Goal: Transaction & Acquisition: Purchase product/service

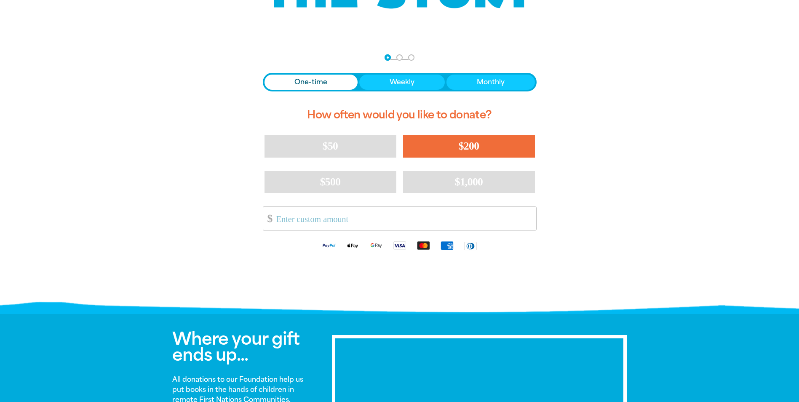
scroll to position [126, 0]
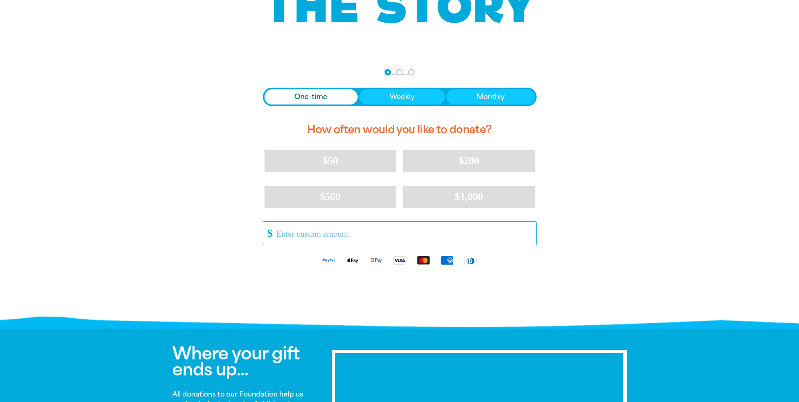
click at [314, 229] on input "Other Amount" at bounding box center [402, 232] width 265 height 23
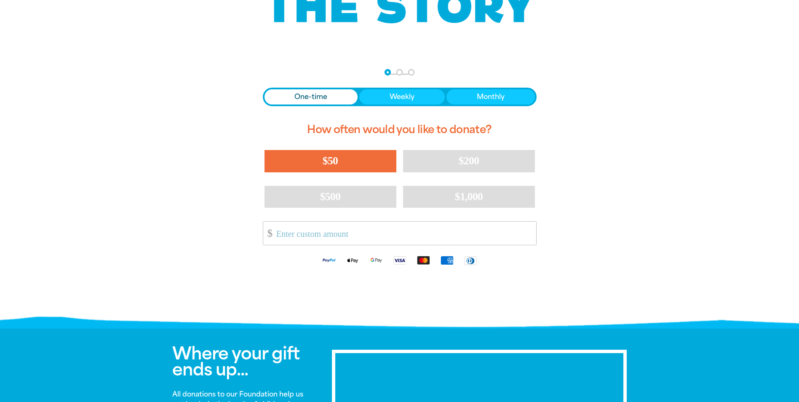
click at [334, 156] on span "$50" at bounding box center [330, 161] width 15 height 12
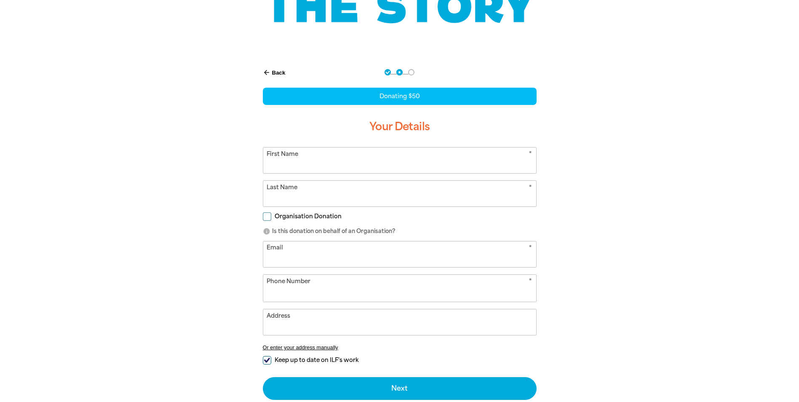
select select "AU"
click at [342, 169] on input "First Name" at bounding box center [399, 160] width 273 height 26
type input "Saw Chin"
type input "Toh"
type input "[EMAIL_ADDRESS][DOMAIN_NAME]"
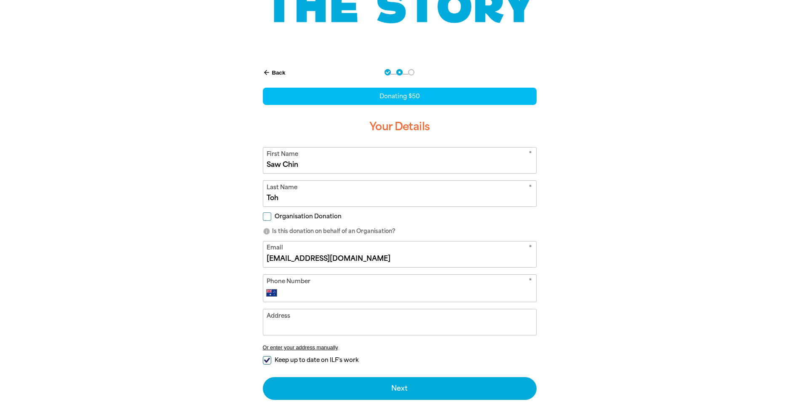
type input "[PHONE_NUMBER]"
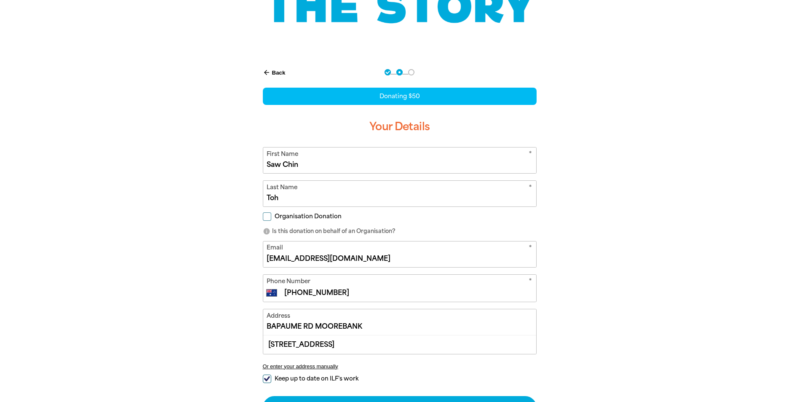
click at [541, 219] on div "arrow_back Back Step 1 Step 2 Step 3 Donating $50 Your Details * First Name [PE…" at bounding box center [399, 243] width 295 height 372
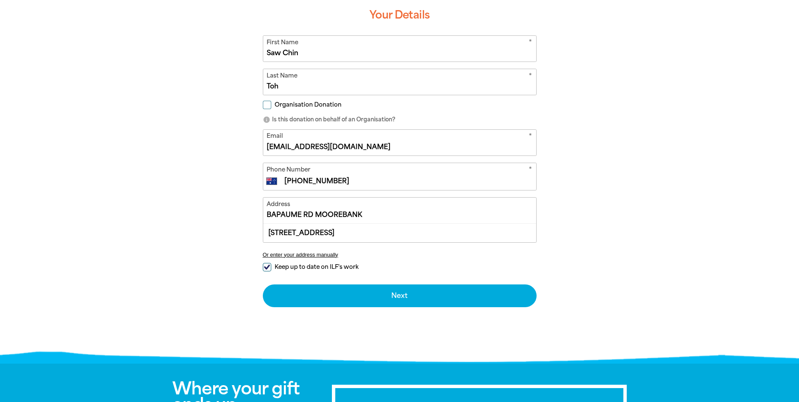
scroll to position [253, 0]
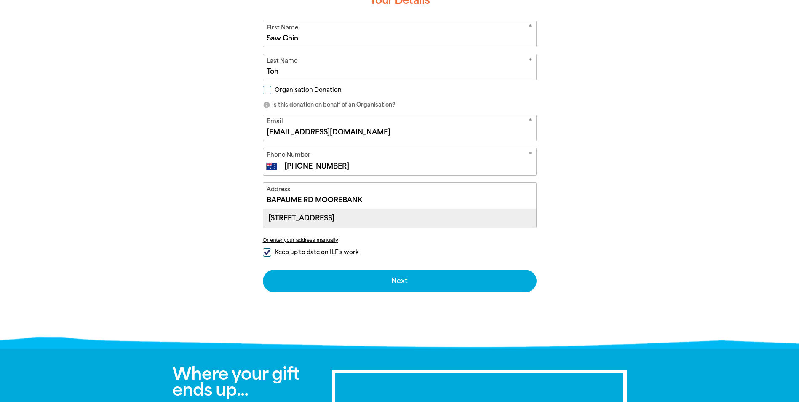
drag, startPoint x: 284, startPoint y: 199, endPoint x: 413, endPoint y: 219, distance: 130.3
click at [413, 219] on div "BAPAUME RD MOOREBANK [STREET_ADDRESS]" at bounding box center [399, 205] width 273 height 45
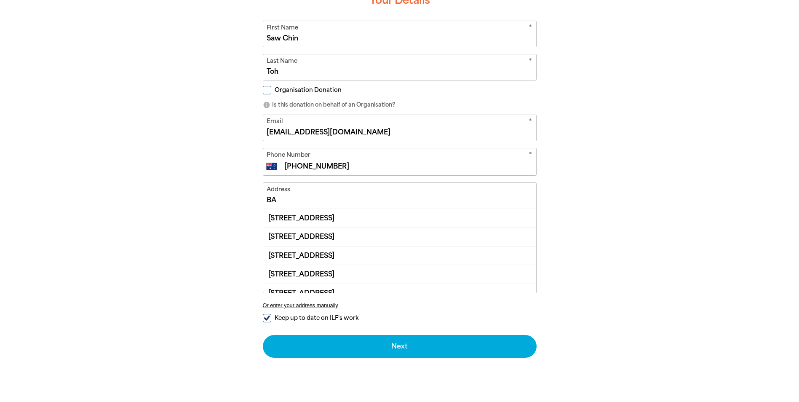
type input "B"
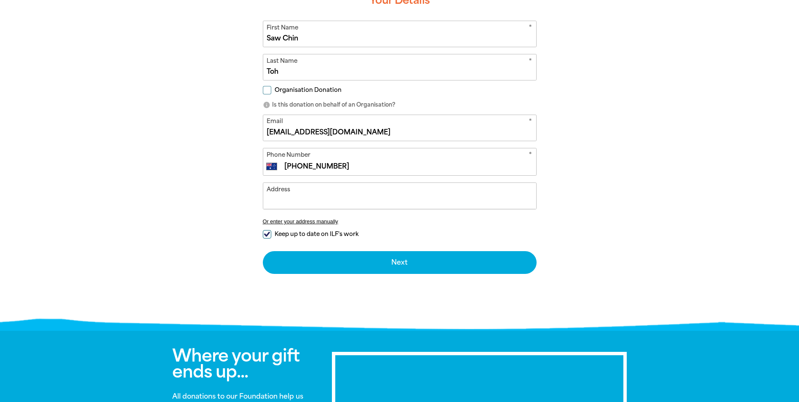
click at [608, 157] on div "arrow_back Back Step 1 Step 2 Step 3 Donating $50 Your Details * First Name [PE…" at bounding box center [399, 129] width 505 height 396
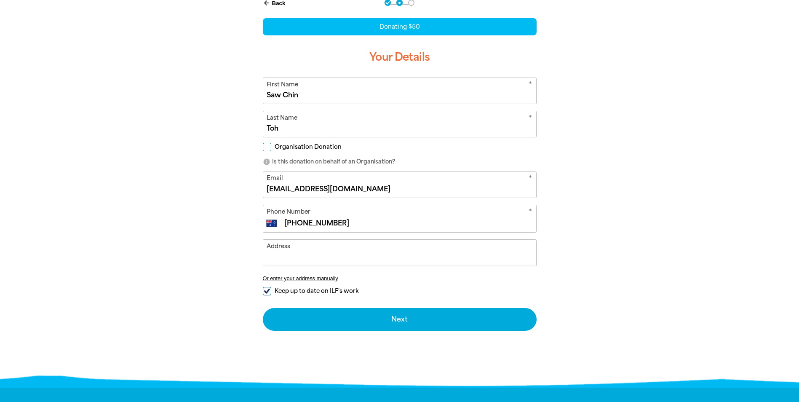
scroll to position [211, 0]
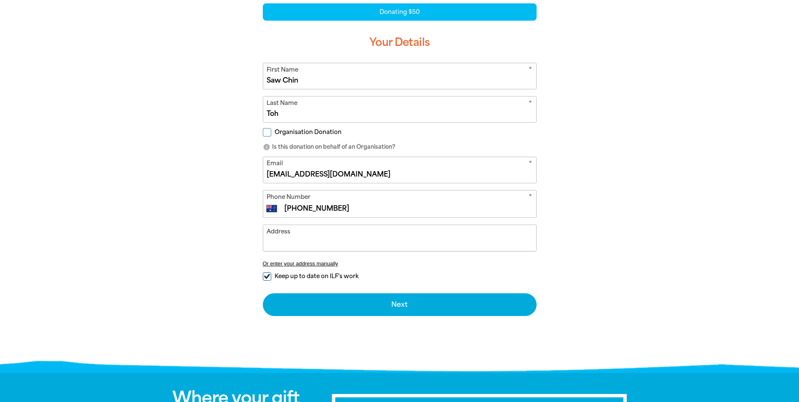
click at [628, 232] on div "arrow_back Back Step 1 Step 2 Step 3 Donating $50 Your Details * First Name [PE…" at bounding box center [399, 171] width 505 height 396
click at [312, 243] on input "Address" at bounding box center [399, 238] width 273 height 26
click at [580, 252] on div "arrow_back Back Step 1 Step 2 Step 3 Donating $50 Your Details * First Name [PE…" at bounding box center [399, 171] width 505 height 396
click at [268, 277] on input "Keep up to date on ILF's work" at bounding box center [267, 276] width 8 height 8
checkbox input "false"
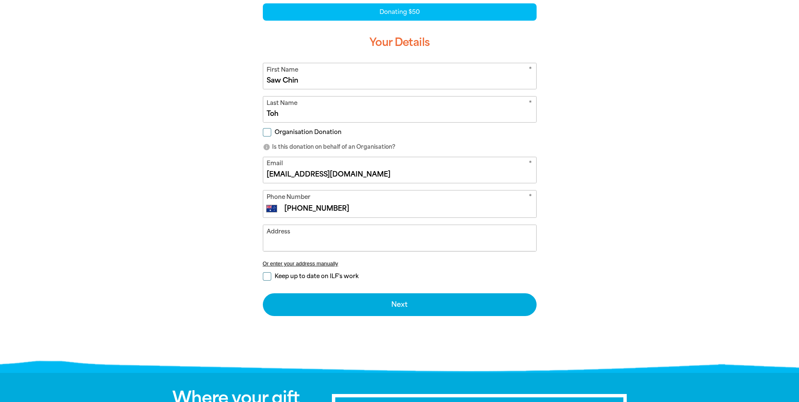
click at [292, 245] on input "Address" at bounding box center [399, 238] width 273 height 26
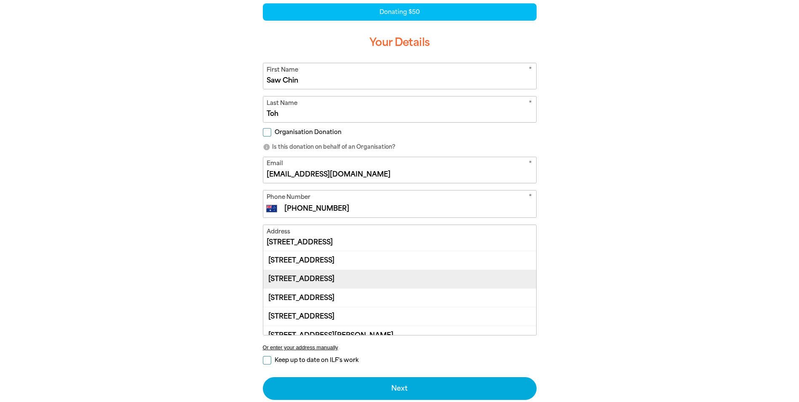
click at [324, 271] on div "[STREET_ADDRESS]" at bounding box center [399, 278] width 273 height 19
type input "[STREET_ADDRESS]"
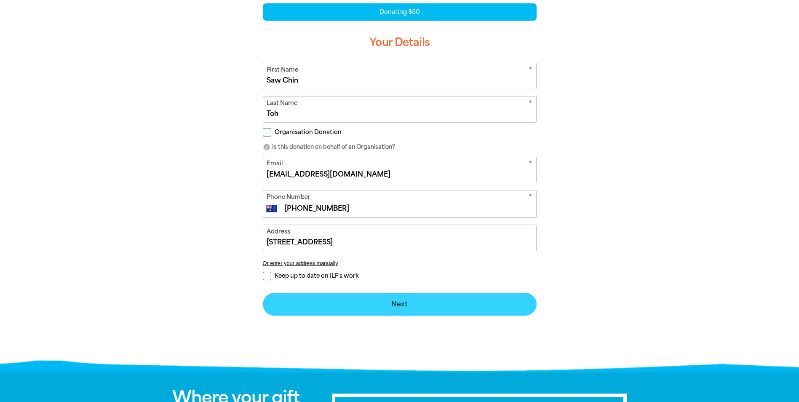
click at [418, 306] on button "Next chevron_right" at bounding box center [400, 304] width 274 height 23
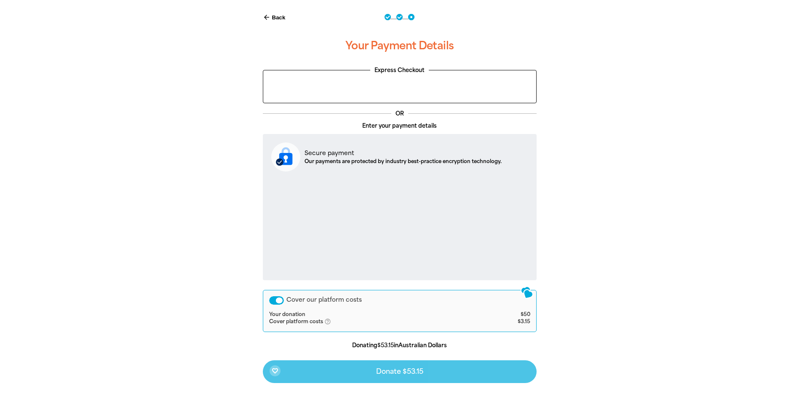
scroll to position [201, 0]
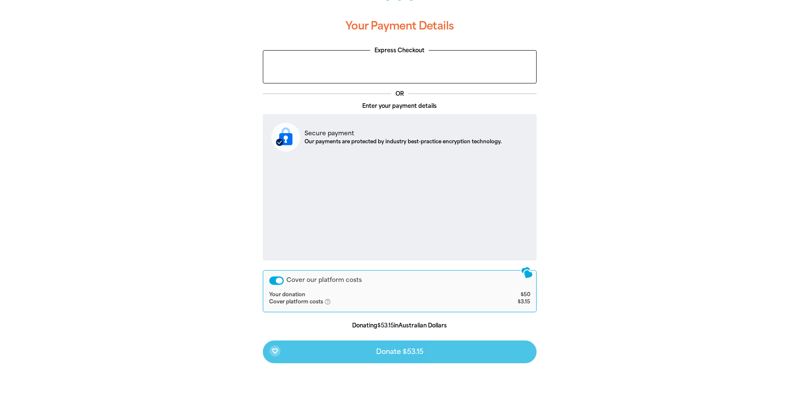
click at [275, 280] on div "Cover our platform costs" at bounding box center [276, 280] width 15 height 8
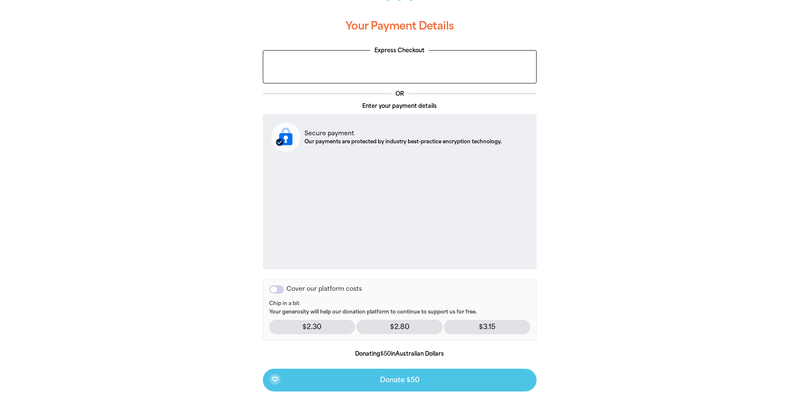
click at [636, 199] on div "arrow_back Back Step 1 Step 2 Step 3 Your Payment Details Express Checkout OR E…" at bounding box center [399, 213] width 505 height 462
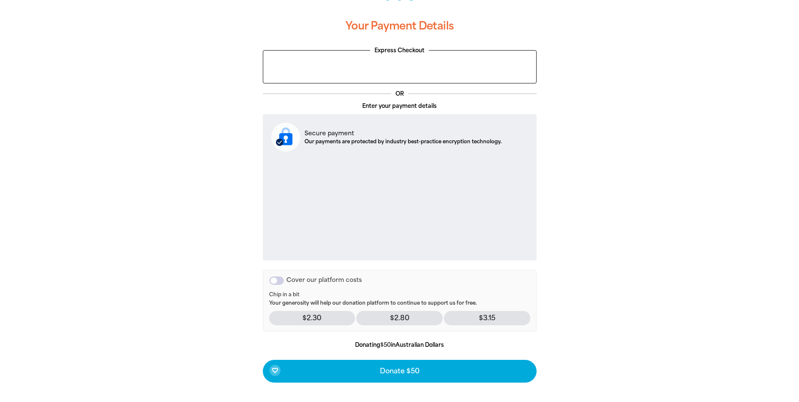
click at [685, 237] on div at bounding box center [399, 208] width 799 height 453
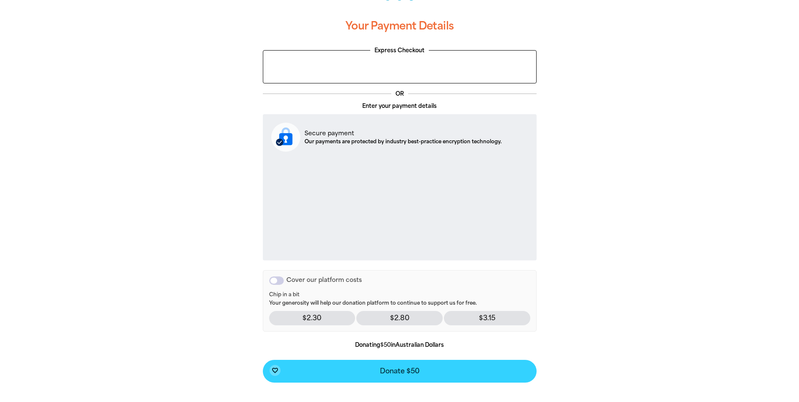
click at [418, 373] on span "Donate $50" at bounding box center [400, 371] width 40 height 7
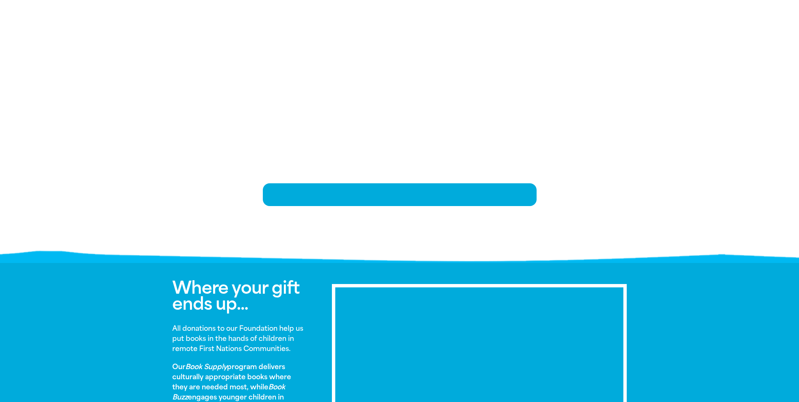
scroll to position [171, 0]
